Goal: Use online tool/utility: Utilize a website feature to perform a specific function

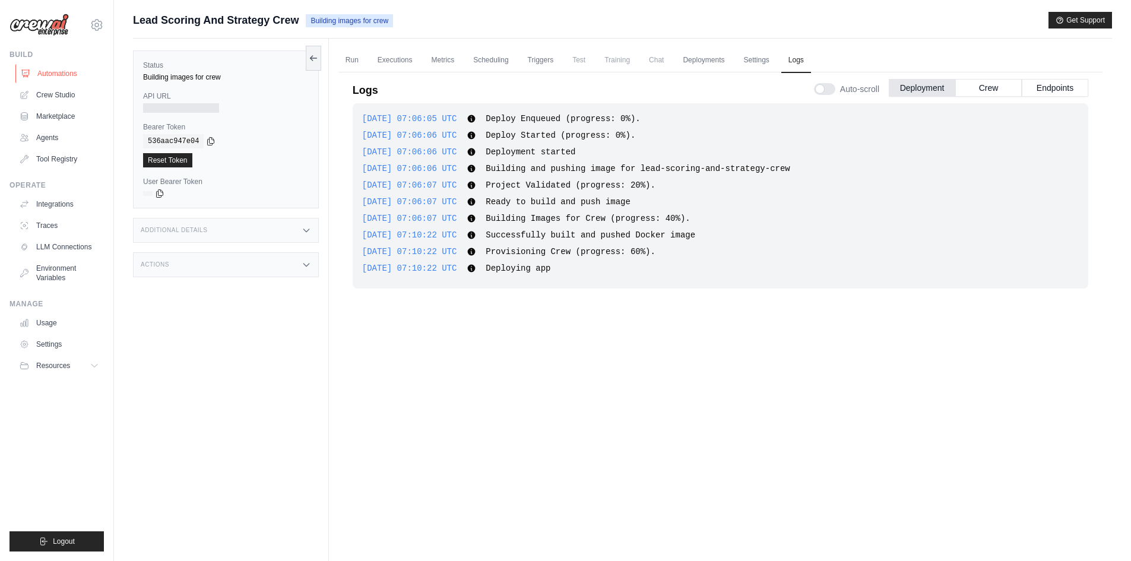
click at [61, 72] on link "Automations" at bounding box center [60, 73] width 90 height 19
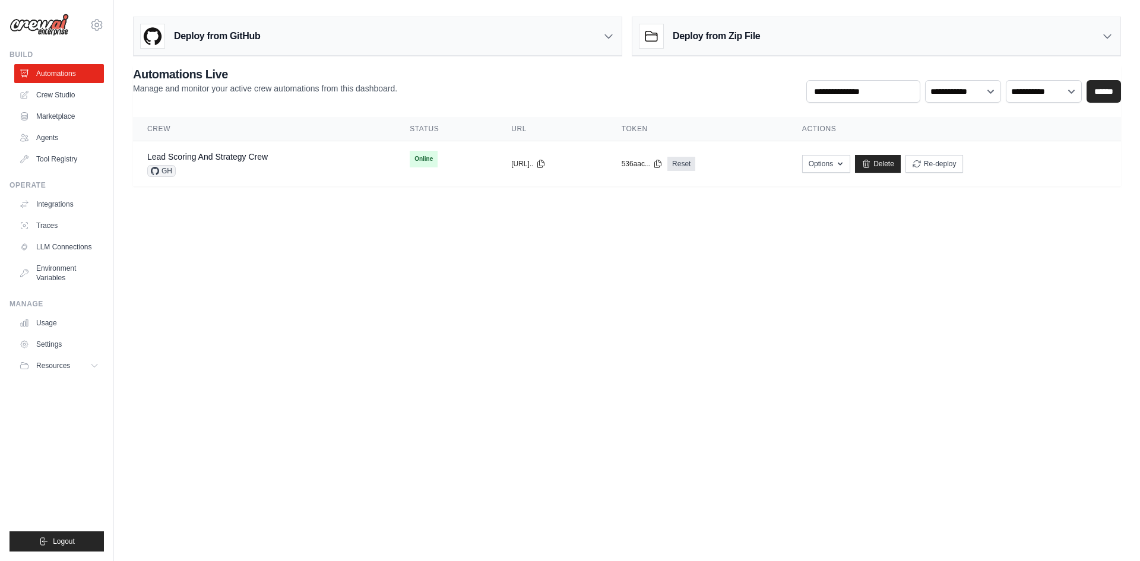
click at [351, 60] on div "Deploy from GitHub Deploy your project directly from GitHub. Select a repositor…" at bounding box center [627, 99] width 1026 height 175
click at [261, 161] on link "Lead Scoring And Strategy Crew" at bounding box center [207, 157] width 121 height 10
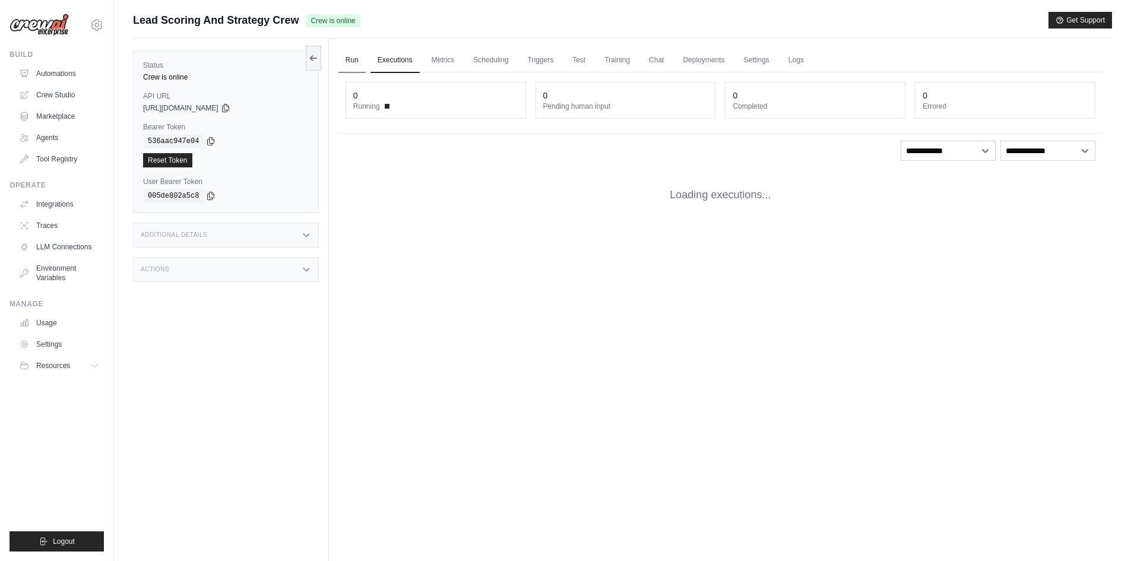
click at [355, 64] on link "Run" at bounding box center [352, 60] width 27 height 25
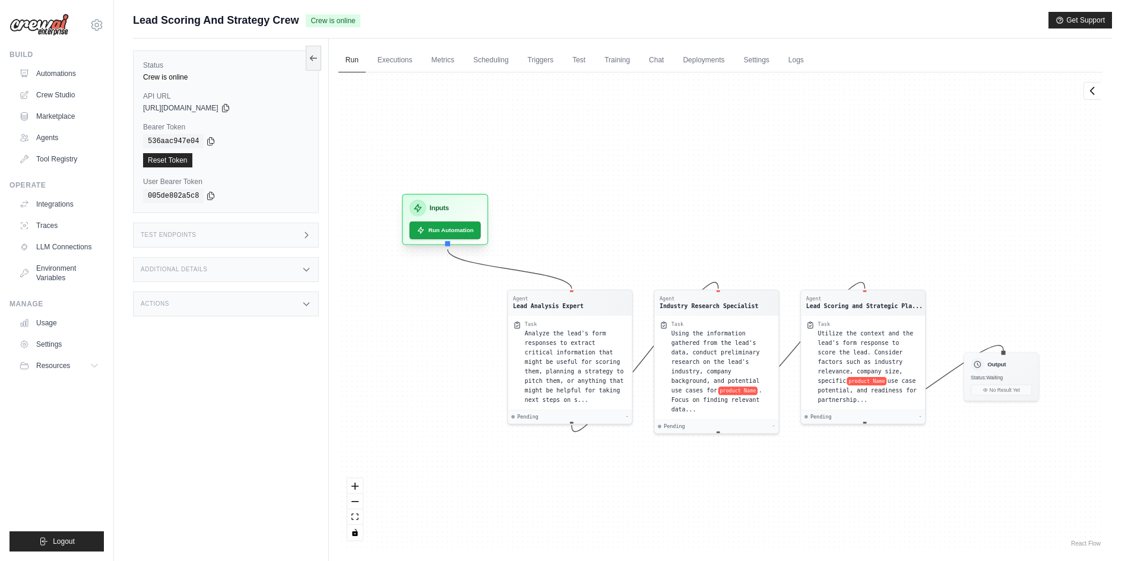
drag, startPoint x: 447, startPoint y: 251, endPoint x: 453, endPoint y: 208, distance: 43.2
click at [453, 208] on div "Inputs" at bounding box center [444, 208] width 71 height 17
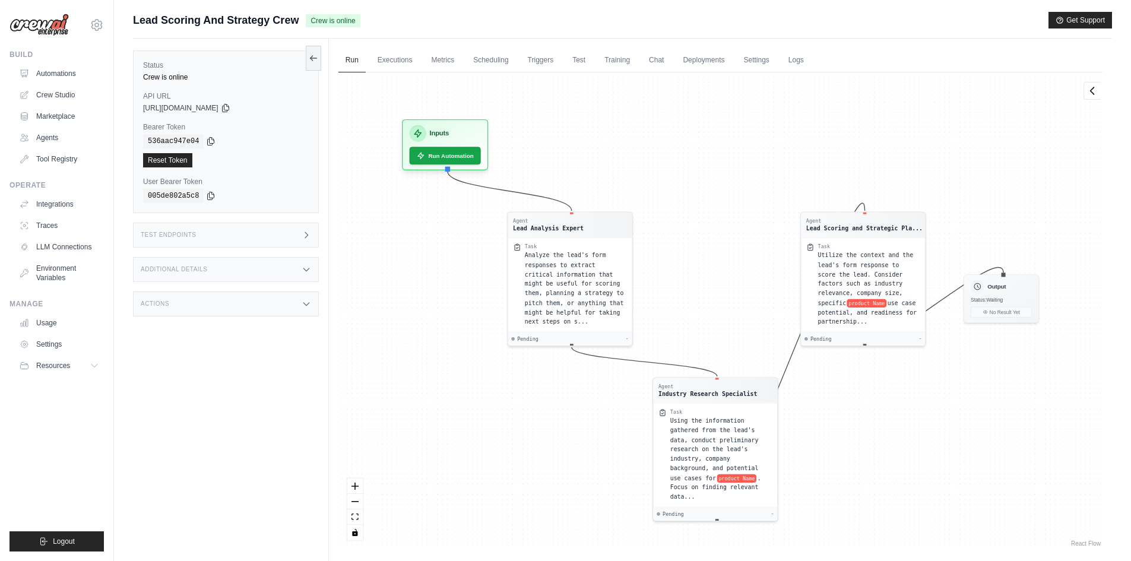
drag, startPoint x: 692, startPoint y: 299, endPoint x: 830, endPoint y: 351, distance: 146.6
click at [692, 389] on div "Agent" at bounding box center [708, 386] width 99 height 7
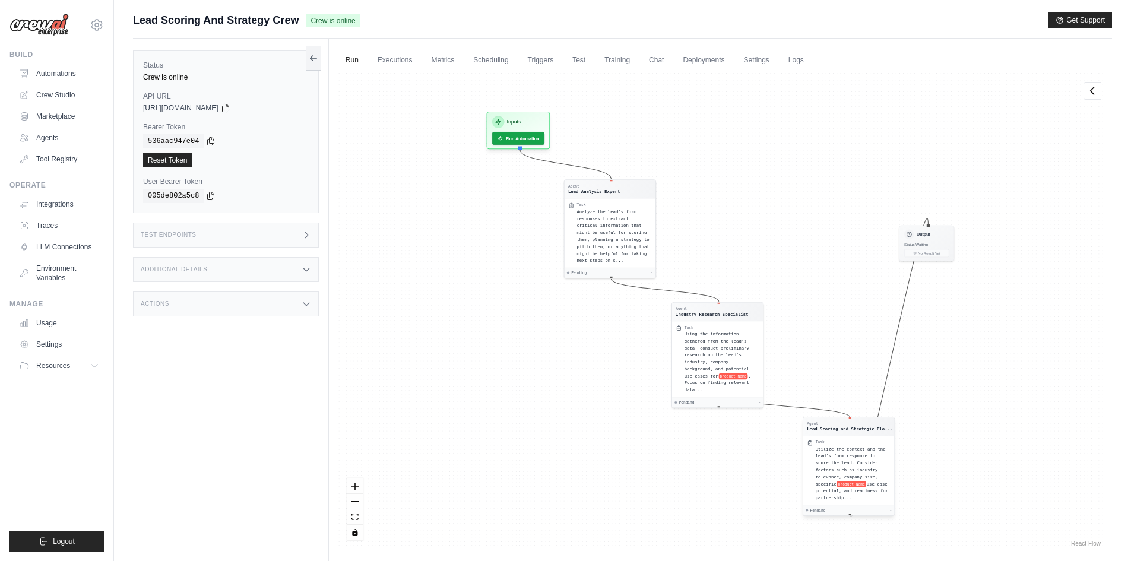
drag, startPoint x: 848, startPoint y: 223, endPoint x: 839, endPoint y: 432, distance: 209.2
click at [839, 432] on div "Agent Lead Scoring and Strategic Pla..." at bounding box center [849, 426] width 91 height 18
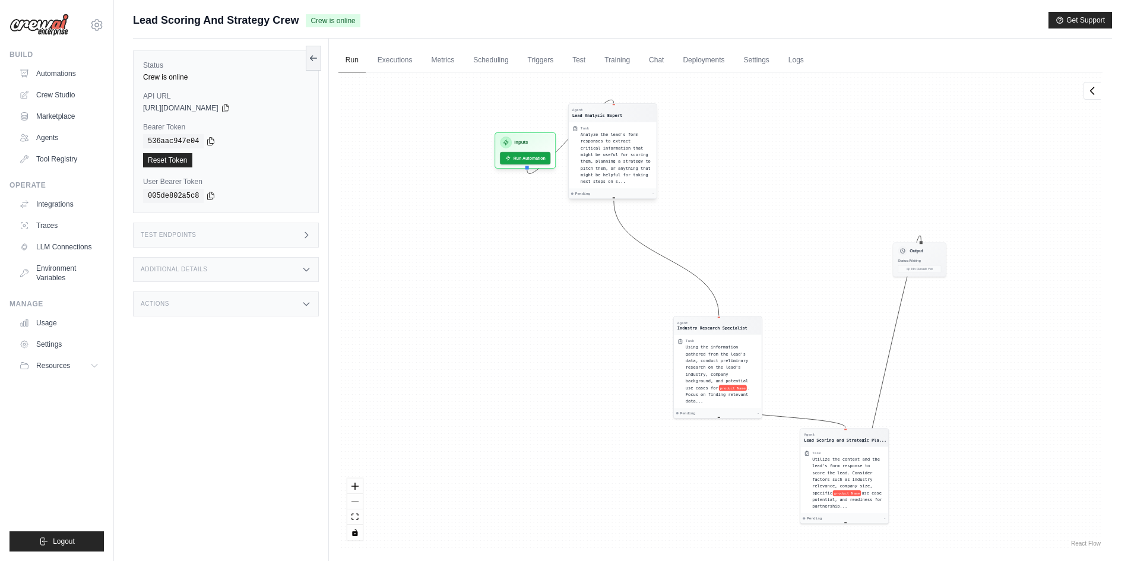
drag, startPoint x: 617, startPoint y: 192, endPoint x: 619, endPoint y: 116, distance: 75.5
click at [619, 116] on div "Agent Lead Analysis Expert" at bounding box center [612, 112] width 81 height 11
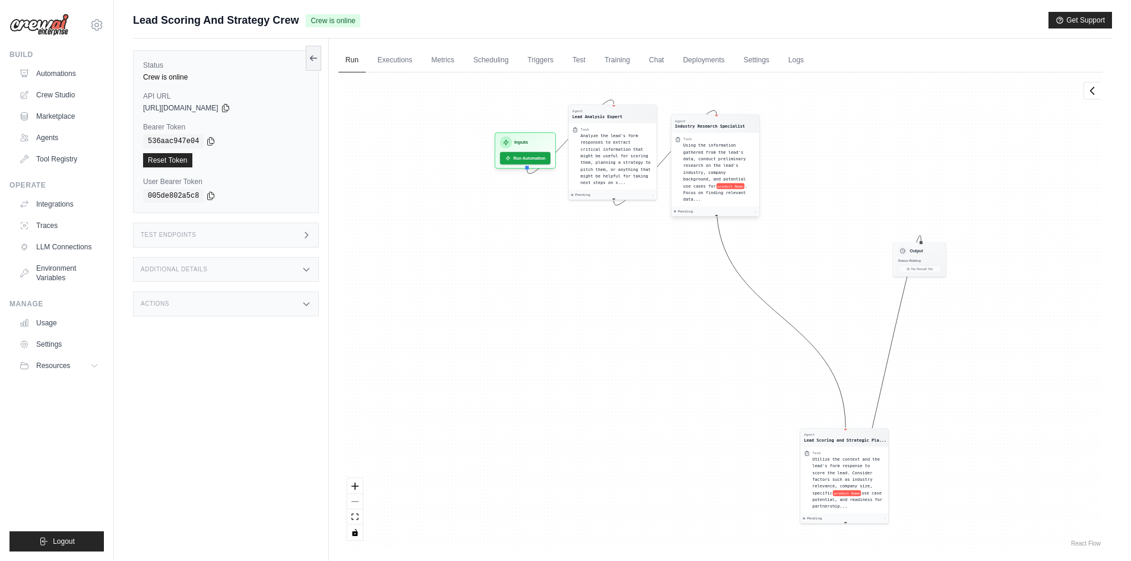
drag, startPoint x: 719, startPoint y: 327, endPoint x: 716, endPoint y: 126, distance: 201.3
click at [716, 126] on div "Industry Research Specialist" at bounding box center [710, 127] width 70 height 6
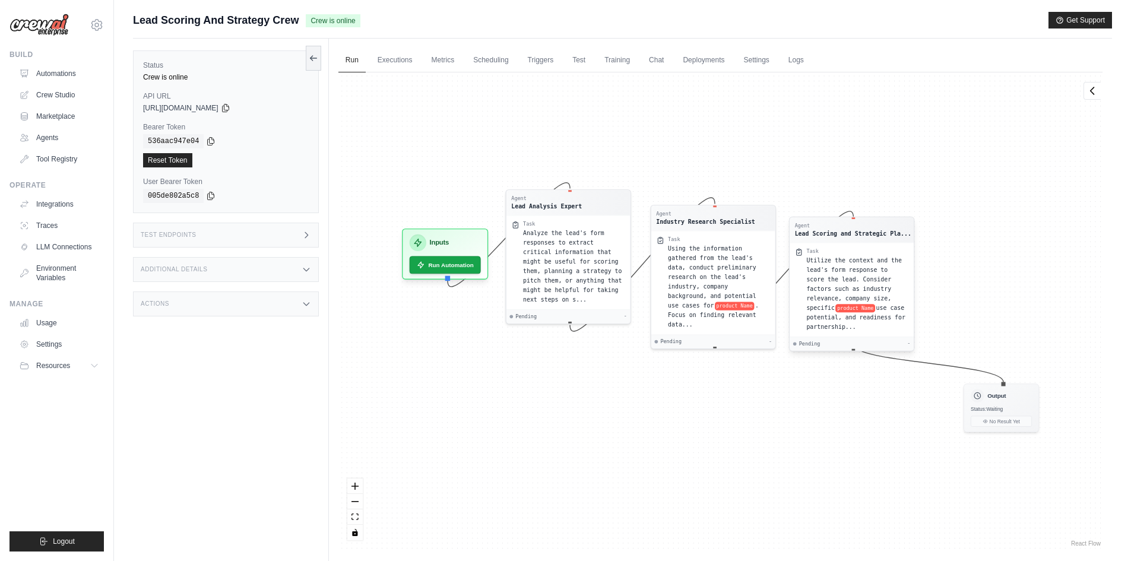
drag, startPoint x: 844, startPoint y: 441, endPoint x: 851, endPoint y: 234, distance: 206.8
click at [851, 234] on div "Lead Scoring and Strategic Pla..." at bounding box center [853, 233] width 116 height 8
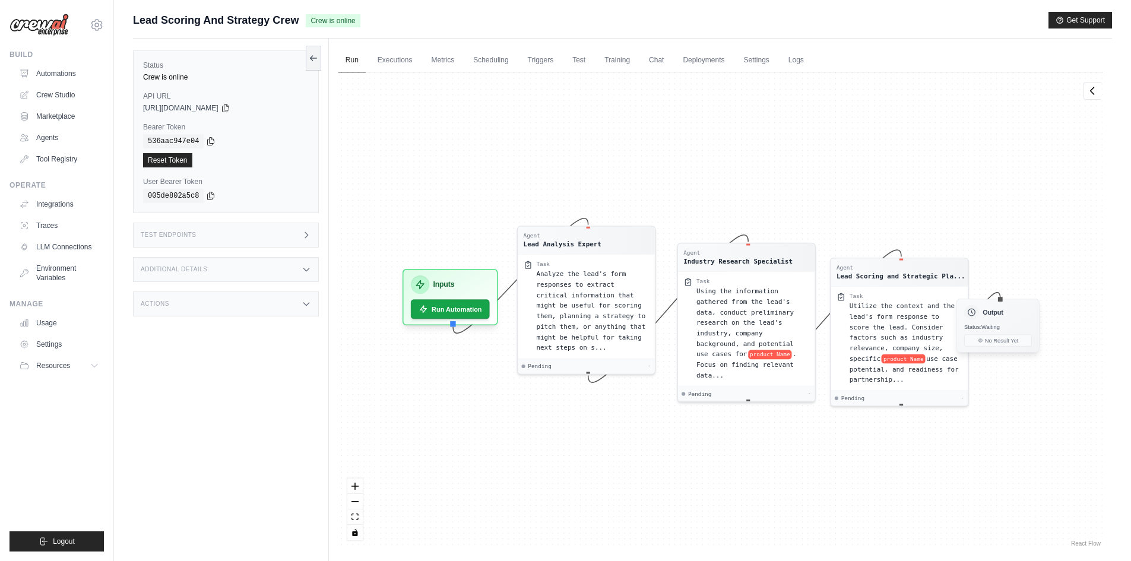
drag, startPoint x: 992, startPoint y: 384, endPoint x: 985, endPoint y: 312, distance: 72.2
click at [985, 312] on h3 "Output" at bounding box center [993, 313] width 20 height 10
drag, startPoint x: 605, startPoint y: 242, endPoint x: 592, endPoint y: 242, distance: 12.5
click at [592, 242] on div "Agent Lead Analysis Expert" at bounding box center [574, 239] width 126 height 17
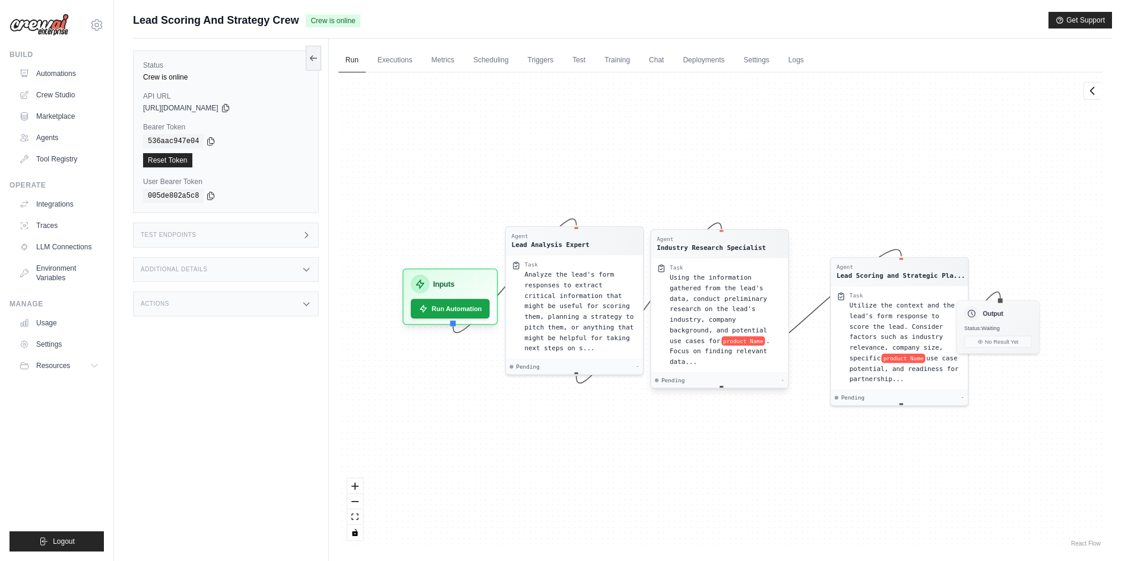
drag, startPoint x: 706, startPoint y: 260, endPoint x: 684, endPoint y: 250, distance: 23.9
click at [684, 250] on div "Industry Research Specialist" at bounding box center [711, 248] width 109 height 10
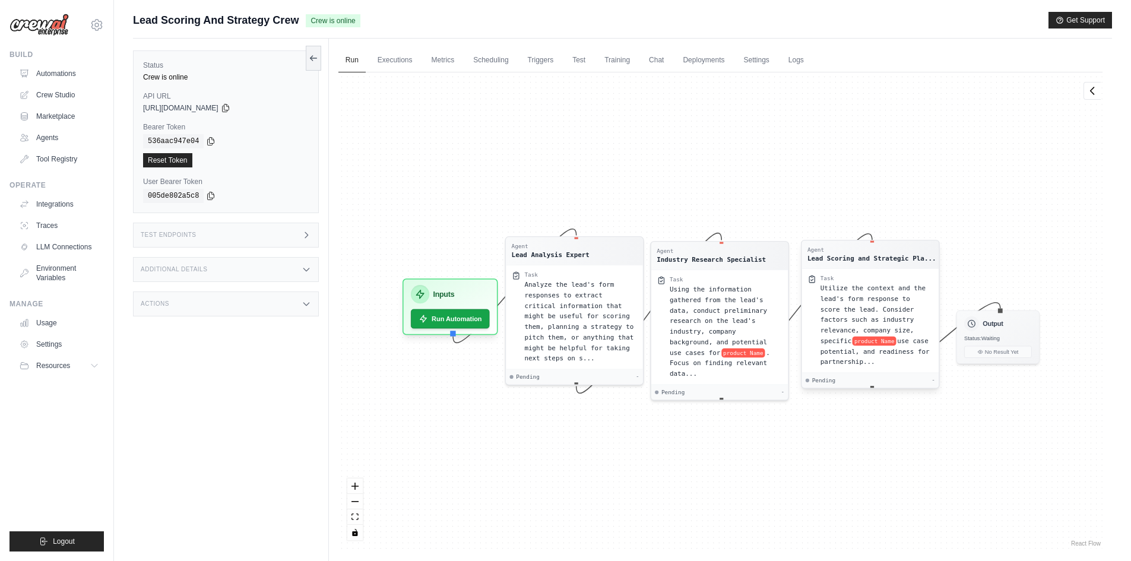
drag, startPoint x: 898, startPoint y: 271, endPoint x: 868, endPoint y: 255, distance: 34.3
click at [868, 255] on div "Lead Scoring and Strategic Pla..." at bounding box center [872, 259] width 129 height 10
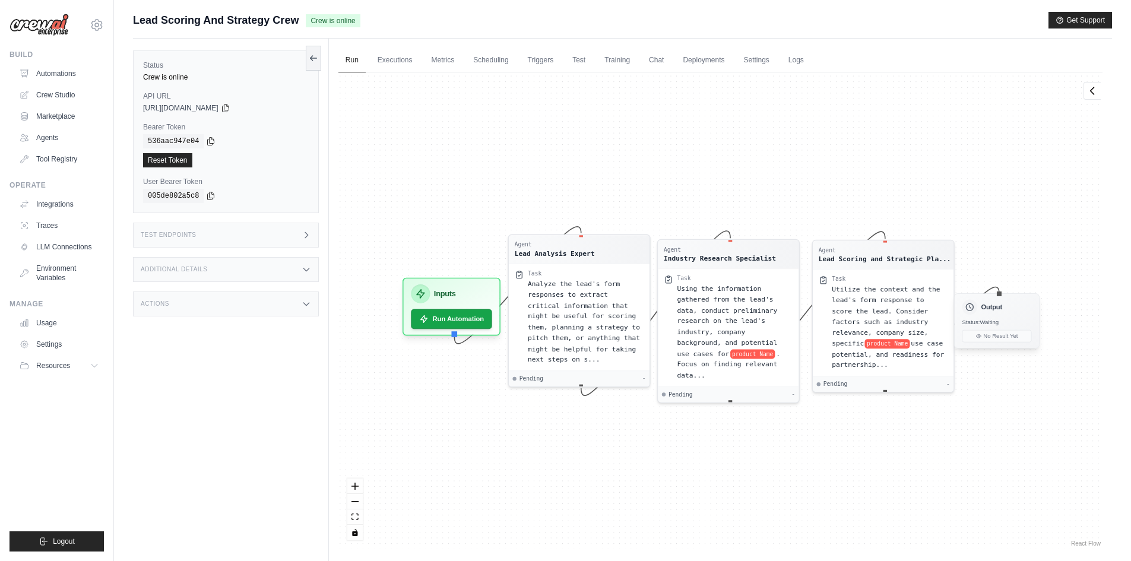
drag, startPoint x: 975, startPoint y: 320, endPoint x: 979, endPoint y: 305, distance: 15.3
click at [979, 305] on div "Output" at bounding box center [996, 307] width 69 height 15
click at [465, 283] on div "Inputs" at bounding box center [451, 290] width 82 height 19
